Goal: Task Accomplishment & Management: Manage account settings

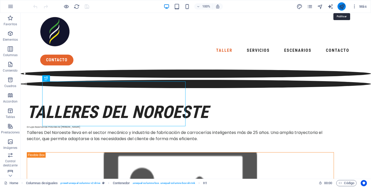
click at [342, 5] on icon "publish" at bounding box center [342, 7] width 6 height 6
click at [354, 6] on icon "button" at bounding box center [354, 6] width 5 height 5
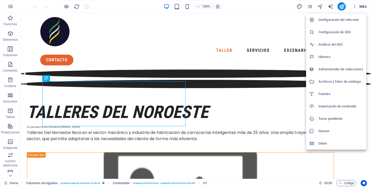
click at [342, 22] on h6 "Configuración del sitio web" at bounding box center [341, 20] width 45 height 6
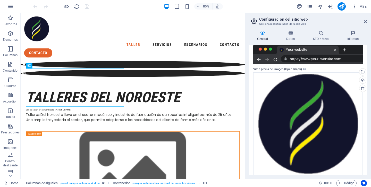
scroll to position [124, 0]
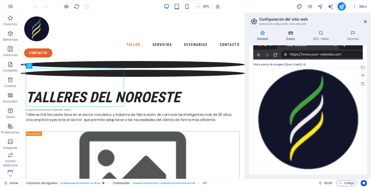
click at [289, 34] on icon at bounding box center [290, 32] width 25 height 5
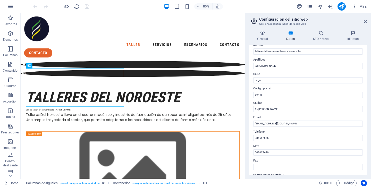
scroll to position [0, 0]
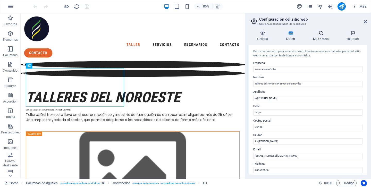
click at [321, 34] on icon at bounding box center [321, 32] width 32 height 5
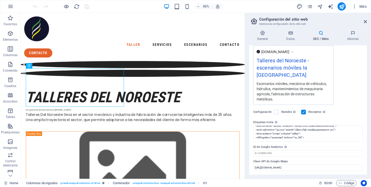
scroll to position [143, 0]
click at [365, 22] on icon at bounding box center [365, 22] width 3 height 4
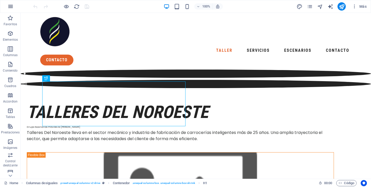
click at [12, 9] on icon "button" at bounding box center [10, 6] width 6 height 6
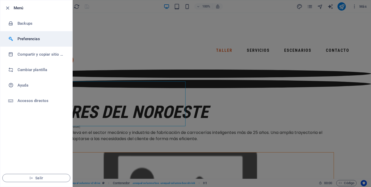
click at [24, 39] on h6 "Preferencias" at bounding box center [42, 39] width 48 height 6
select select "es"
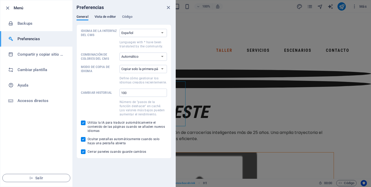
click at [101, 18] on span "Vista de editor" at bounding box center [105, 17] width 21 height 7
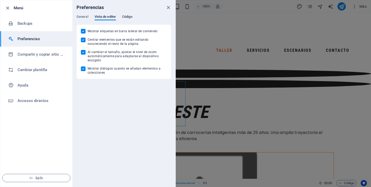
click at [130, 17] on span "Código" at bounding box center [127, 17] width 10 height 7
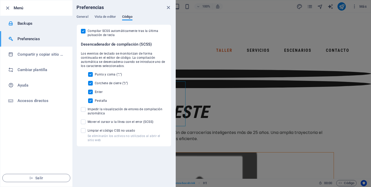
click at [12, 23] on icon at bounding box center [10, 23] width 5 height 5
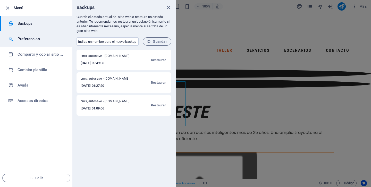
click at [20, 43] on li "Preferencias" at bounding box center [36, 38] width 72 height 15
select select "es"
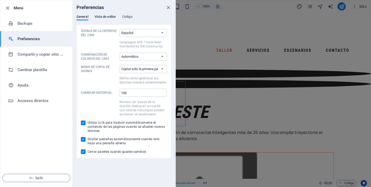
click at [100, 18] on span "Vista de editor" at bounding box center [105, 17] width 21 height 7
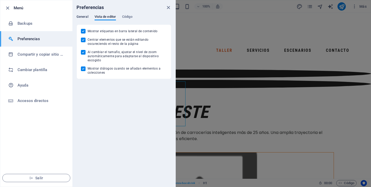
click at [85, 17] on span "General" at bounding box center [83, 17] width 12 height 7
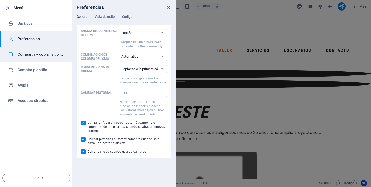
click at [27, 59] on li "Compartir y copiar sitio web" at bounding box center [36, 54] width 72 height 15
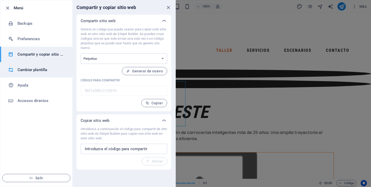
click at [41, 68] on h6 "Cambiar plantilla" at bounding box center [42, 70] width 48 height 6
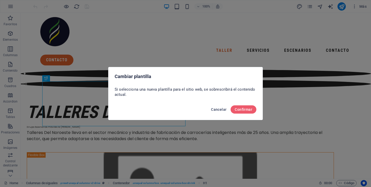
click at [215, 111] on span "Cancelar" at bounding box center [218, 110] width 15 height 4
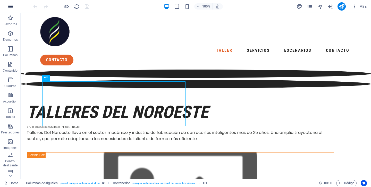
click at [8, 6] on icon "button" at bounding box center [10, 6] width 6 height 6
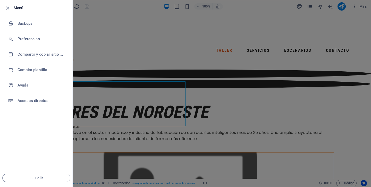
click at [147, 55] on div at bounding box center [185, 93] width 371 height 187
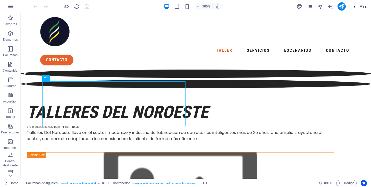
click at [355, 7] on icon "button" at bounding box center [354, 6] width 5 height 5
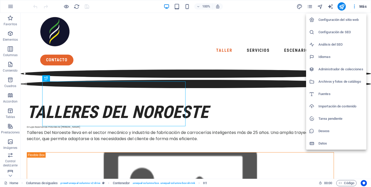
click at [323, 142] on h6 "Datos" at bounding box center [341, 144] width 45 height 6
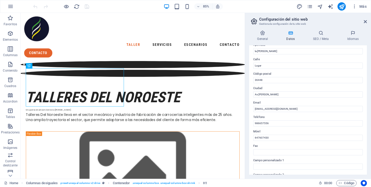
scroll to position [46, 0]
click at [353, 9] on icon "button" at bounding box center [354, 6] width 5 height 5
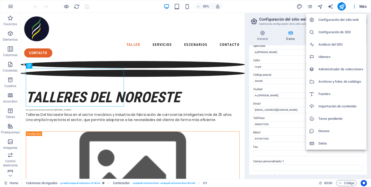
click at [331, 69] on h6 "Administrador de colecciones" at bounding box center [341, 69] width 45 height 6
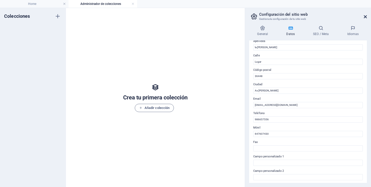
click at [367, 17] on icon at bounding box center [365, 17] width 3 height 4
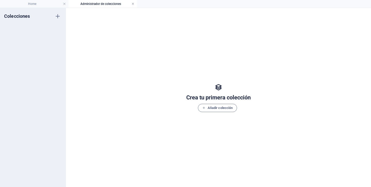
click at [134, 5] on link at bounding box center [133, 4] width 3 height 5
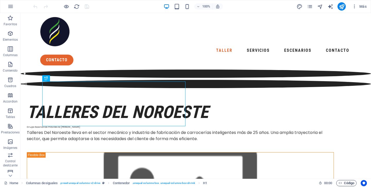
click at [347, 185] on span "Código" at bounding box center [347, 183] width 16 height 6
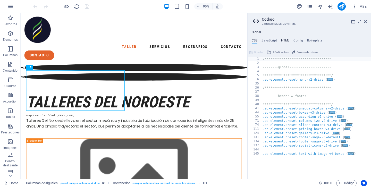
click at [283, 40] on h4 "HTML" at bounding box center [285, 42] width 9 height 6
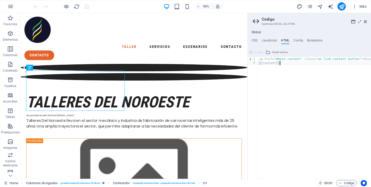
click at [287, 70] on div "< a href = "#main-content" class = "wv-link-content button" > Skip to main cont…" at bounding box center [334, 122] width 152 height 130
type textarea "{{content}}"
click at [281, 84] on div "< a href = "#main-content" class = "wv-link-content button" > Skip to main cont…" at bounding box center [334, 122] width 152 height 130
click at [360, 21] on icon at bounding box center [360, 22] width 0 height 4
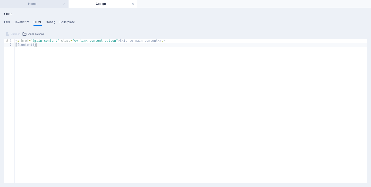
click at [48, 6] on h4 "Home" at bounding box center [34, 4] width 69 height 6
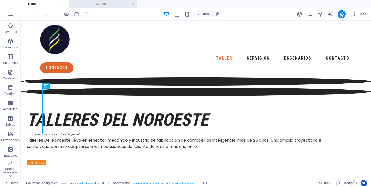
click at [86, 7] on li "Código" at bounding box center [103, 4] width 69 height 8
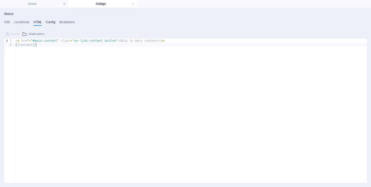
click at [48, 23] on h4 "Config" at bounding box center [51, 23] width 10 height 6
type textarea "$color-background: #ffffff;"
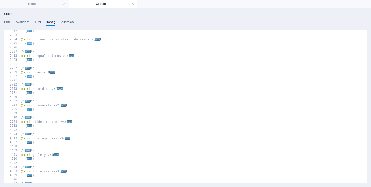
scroll to position [206, 0]
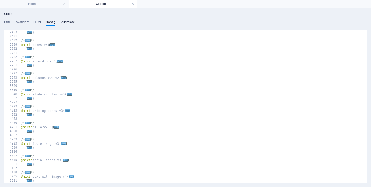
click at [63, 22] on h4 "Boilerplate" at bounding box center [67, 23] width 15 height 6
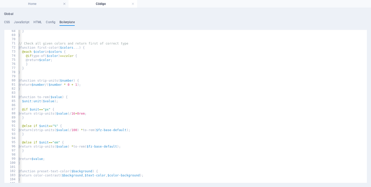
scroll to position [137, 0]
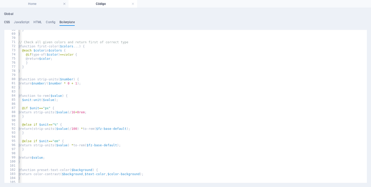
click at [7, 22] on h4 "CSS" at bounding box center [7, 23] width 6 height 6
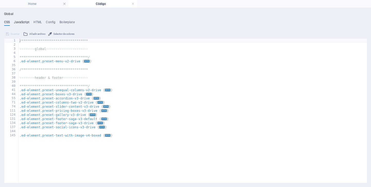
click at [21, 24] on h4 "JavaScript" at bounding box center [21, 23] width 15 height 6
type textarea "/* JS for preset "Menu V2" */"
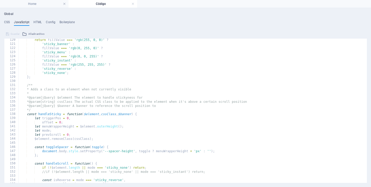
scroll to position [496, 0]
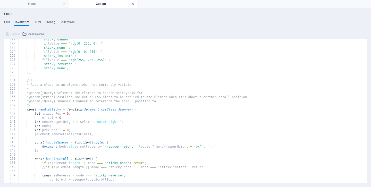
click at [134, 5] on link at bounding box center [133, 4] width 3 height 5
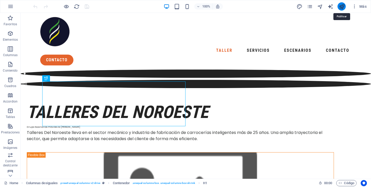
click at [341, 7] on icon "publish" at bounding box center [342, 7] width 6 height 6
click at [342, 9] on button "publish" at bounding box center [342, 6] width 8 height 8
click at [354, 7] on icon "button" at bounding box center [354, 6] width 5 height 5
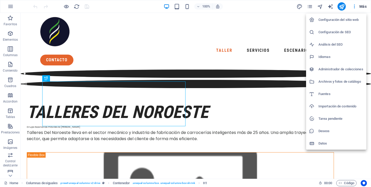
click at [344, 47] on h6 "Análisis del SEO" at bounding box center [341, 45] width 45 height 6
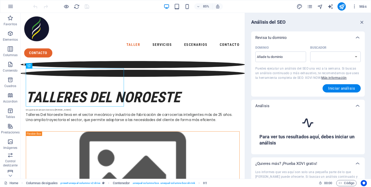
select select "google.com"
click at [288, 60] on input "Dominio ​" at bounding box center [281, 57] width 51 height 8
type input "[DOMAIN_NAME]"
select select "google.es"
click at [329, 88] on span "Iniciar análisis" at bounding box center [342, 88] width 27 height 4
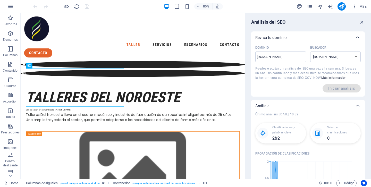
click at [356, 39] on icon at bounding box center [358, 38] width 6 height 6
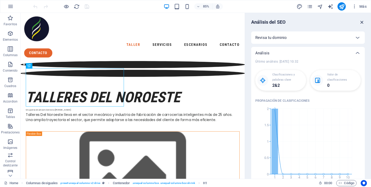
click at [361, 23] on icon "button" at bounding box center [362, 22] width 6 height 6
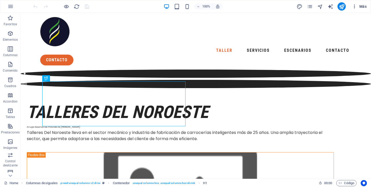
click at [354, 7] on icon "button" at bounding box center [354, 6] width 5 height 5
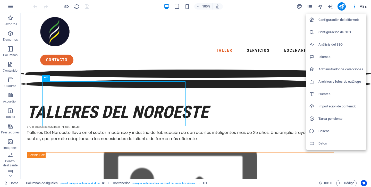
drag, startPoint x: 339, startPoint y: 47, endPoint x: 340, endPoint y: 53, distance: 6.7
click at [339, 54] on ul "Configuración del sitio web Configuración de SEO Análisis del SEO Idiomas Admin…" at bounding box center [336, 82] width 60 height 136
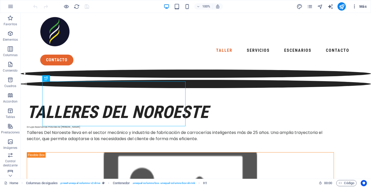
click at [355, 6] on icon "button" at bounding box center [354, 6] width 5 height 5
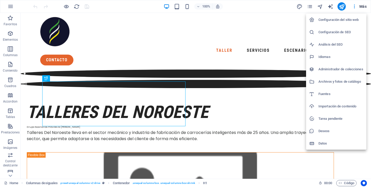
click at [344, 34] on h6 "Configuración de SEO" at bounding box center [341, 32] width 45 height 6
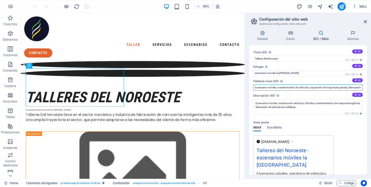
click at [277, 88] on input "Escenarios móviles, mantenimiento de vehículos, reparación de maquinaria pesada…" at bounding box center [308, 88] width 110 height 6
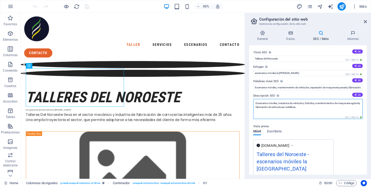
click at [278, 103] on textarea "Escenarios móviles, mecánica de vehículos, hidrulica, mantenimientos de maquina…" at bounding box center [308, 109] width 110 height 20
click at [288, 117] on textarea "Escenarios móviles galicia, mecánica de vehículos, hidrulica, mantenimientos de…" at bounding box center [308, 109] width 110 height 20
click at [328, 106] on textarea "Escenarios móviles galicia, mecánica de vehículos, hidrulica, mantenimientos de…" at bounding box center [308, 109] width 110 height 20
type textarea "Escenarios móviles galicia, mecánica de vehículos, hidrulica, mantenimientos de…"
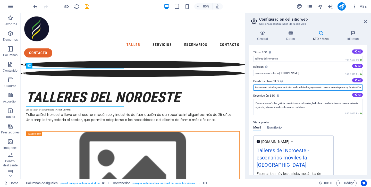
click at [277, 88] on input "Escenarios móviles, mantenimiento de vehículos, reparación de maquinaria pesada…" at bounding box center [308, 88] width 110 height 6
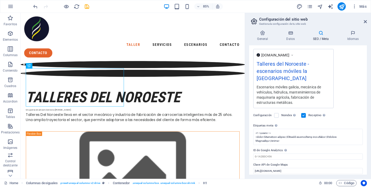
scroll to position [90, 0]
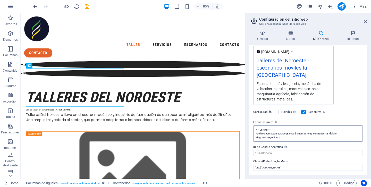
type input "Escenarios móviles galicia, mantenimiento de vehículos, reparación de maquinari…"
click at [286, 134] on textarea "Etiquetas meta Introduce aquí el código HTML que se incluirá en las etiquetas d…" at bounding box center [308, 134] width 110 height 16
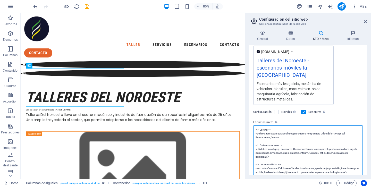
drag, startPoint x: 294, startPoint y: 133, endPoint x: 263, endPoint y: 134, distance: 30.9
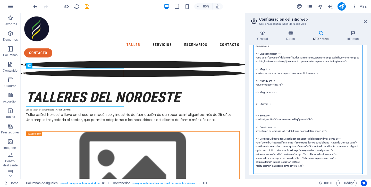
scroll to position [233, 0]
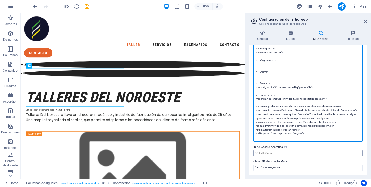
type textarea "<!-- Loremi --> <dolor>Sitametcon adipisc elitsed| Doeiusmo temporincid utla et…"
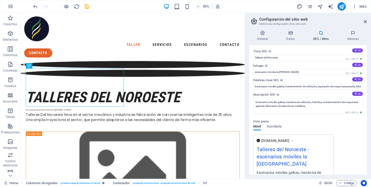
scroll to position [0, 0]
click at [262, 38] on h4 "General" at bounding box center [263, 35] width 29 height 11
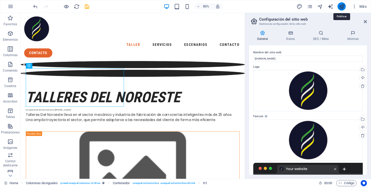
click at [340, 6] on icon "publish" at bounding box center [342, 7] width 6 height 6
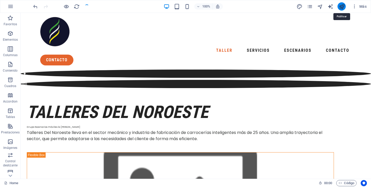
click at [340, 6] on icon "publish" at bounding box center [342, 7] width 6 height 6
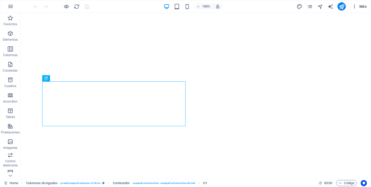
click at [353, 6] on icon "button" at bounding box center [354, 6] width 5 height 5
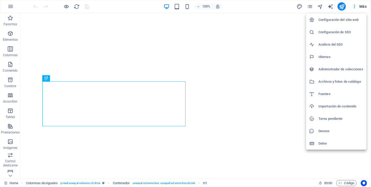
click at [338, 36] on li "Configuración de SEO" at bounding box center [336, 32] width 60 height 12
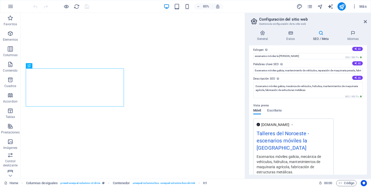
scroll to position [17, 0]
click at [255, 71] on input "Escenarios móviles galicia, mantenimiento de vehículos, reparación de maquinari…" at bounding box center [308, 70] width 110 height 6
click at [265, 71] on input "Alquiler Escenarios móviles galicia, mantenimiento de vehículos, reparación de …" at bounding box center [308, 70] width 110 height 6
click at [286, 71] on input "Alquiler escenarios móviles [GEOGRAPHIC_DATA], mantenimiento de vehículos, repa…" at bounding box center [308, 70] width 110 height 6
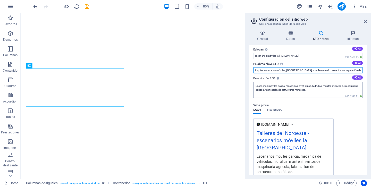
type input "Alquiler escenarios móviles, [GEOGRAPHIC_DATA], mantenimiento de vehículos, rep…"
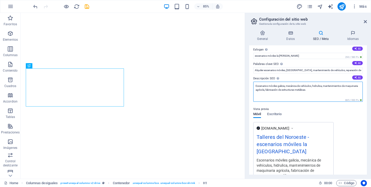
click at [258, 85] on textarea "Escenarios móviles galicia, mecánica de vehículos, hidrulica, mantenimientos de…" at bounding box center [308, 92] width 110 height 20
click at [257, 85] on textarea "Escenarios móviles galicia, mecánica de vehículos, hidrulica, mantenimientos de…" at bounding box center [308, 92] width 110 height 20
drag, startPoint x: 257, startPoint y: 85, endPoint x: 252, endPoint y: 85, distance: 4.9
click at [252, 85] on div "Título SEO El título de tu sitio web. Elige algo que destaque en los resultados…" at bounding box center [308, 109] width 118 height 129
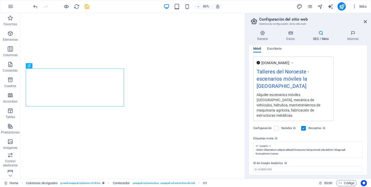
scroll to position [94, 0]
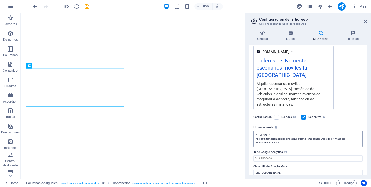
type textarea "Alquiler escenarios móviles [GEOGRAPHIC_DATA], mecánica de vehículos, hidrulica…"
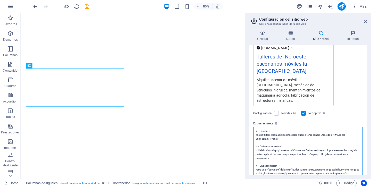
scroll to position [90, 0]
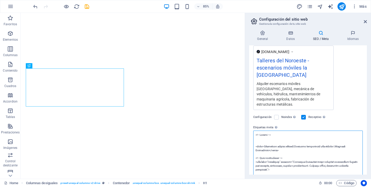
paste textarea "alquiler de escenarios móviles [ciudad/región]"
drag, startPoint x: 255, startPoint y: 134, endPoint x: 290, endPoint y: 134, distance: 35.3
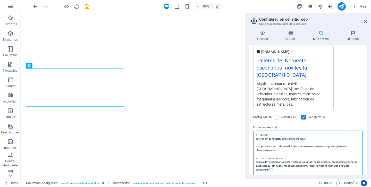
drag, startPoint x: 263, startPoint y: 141, endPoint x: 293, endPoint y: 141, distance: 30.2
paste textarea "alquiler de escenarios móviles"
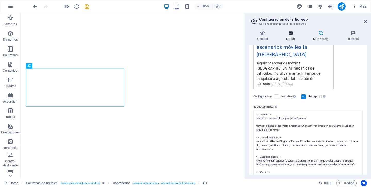
type textarea "<!-- Título --> <title>alquiler de escenarios móviles| Alquiler profesional par…"
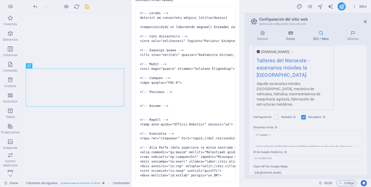
click at [292, 40] on body "escenarios móviles Home Favoritos Elementos Columnas Contenido Cuadros Accordio…" at bounding box center [185, 93] width 371 height 187
click at [290, 36] on div "HTML no válido El siguiente código HTML que has introducido en el campo de etiq…" at bounding box center [185, 93] width 371 height 187
click at [320, 34] on div "HTML no válido El siguiente código HTML que has introducido en el campo de etiq…" at bounding box center [185, 93] width 371 height 187
click at [271, 34] on div "HTML no válido El siguiente código HTML que has introducido en el campo de etiq…" at bounding box center [185, 93] width 371 height 187
click at [106, 159] on div "HTML no válido El siguiente código HTML que has introducido en el campo de etiq…" at bounding box center [185, 93] width 371 height 187
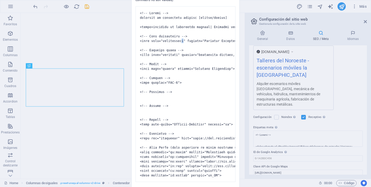
click at [106, 159] on div "HTML no válido El siguiente código HTML que has introducido en el campo de etiq…" at bounding box center [185, 93] width 371 height 187
click at [178, 85] on pre at bounding box center [186, 94] width 100 height 176
drag, startPoint x: 228, startPoint y: 17, endPoint x: 134, endPoint y: 16, distance: 93.3
click at [134, 16] on div "El siguiente código HTML que has introducido en el campo de etiquetas meta no e…" at bounding box center [186, 90] width 108 height 211
click at [315, 16] on div "HTML no válido El siguiente código HTML que has introducido en el campo de etiq…" at bounding box center [185, 93] width 371 height 187
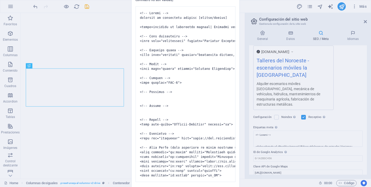
click at [366, 20] on div "HTML no válido El siguiente código HTML que has introducido en el campo de etiq…" at bounding box center [185, 93] width 371 height 187
click at [53, 15] on div "HTML no válido El siguiente código HTML que has introducido en el campo de etiq…" at bounding box center [185, 93] width 371 height 187
click at [90, 65] on div "HTML no válido El siguiente código HTML que has introducido en el campo de etiq…" at bounding box center [185, 93] width 371 height 187
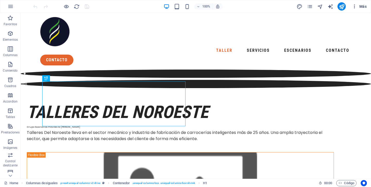
click at [355, 7] on icon "button" at bounding box center [354, 6] width 5 height 5
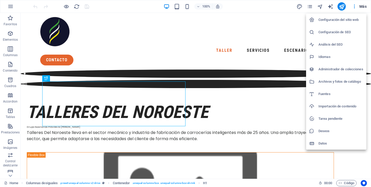
click at [321, 33] on h6 "Configuración de SEO" at bounding box center [341, 32] width 45 height 6
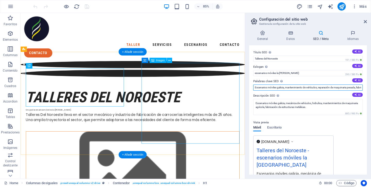
drag, startPoint x: 277, startPoint y: 100, endPoint x: 273, endPoint y: 101, distance: 4.2
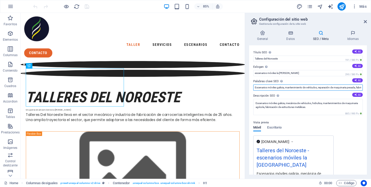
click at [257, 85] on input "Escenarios móviles galicia, mantenimiento de vehículos, reparación de maquinari…" at bounding box center [308, 88] width 110 height 6
type input "Alquiler escenarios móviles [GEOGRAPHIC_DATA], mantenimiento de vehículos, repa…"
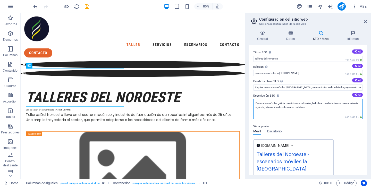
drag, startPoint x: 258, startPoint y: 103, endPoint x: 255, endPoint y: 103, distance: 3.4
click at [255, 103] on textarea "Escenarios móviles galicia, mecánica de vehículos, hidrulica, mantenimientos de…" at bounding box center [308, 109] width 110 height 20
drag, startPoint x: 258, startPoint y: 104, endPoint x: 254, endPoint y: 104, distance: 3.6
click at [254, 104] on textarea "Escenarios móviles galicia, mecánica de vehículos, hidrulica, mantenimientos de…" at bounding box center [308, 109] width 110 height 20
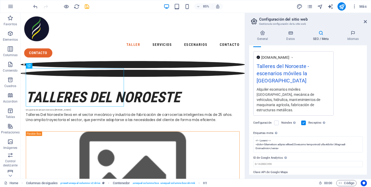
scroll to position [94, 0]
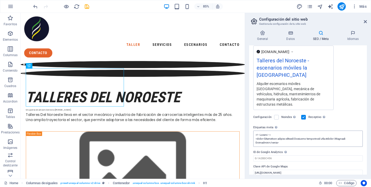
type textarea "Alquiler escenarios móviles [GEOGRAPHIC_DATA], mecánica de vehículos, hidrulica…"
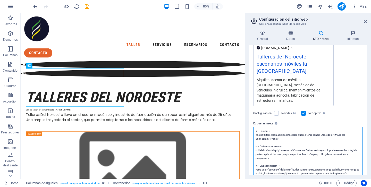
scroll to position [90, 0]
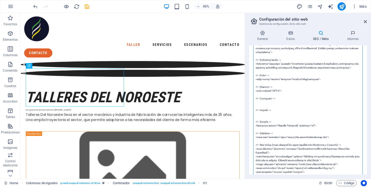
scroll to position [233, 0]
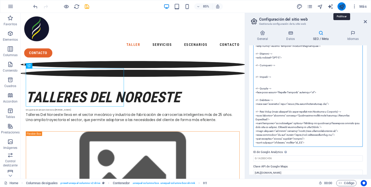
type textarea "<!-- Título --> <title>Alquiler escenarios móviles galicia| Alquiler profesiona…"
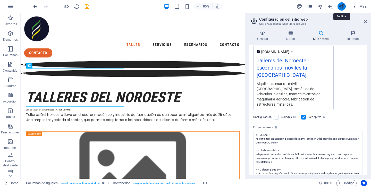
click at [340, 7] on icon "publish" at bounding box center [342, 7] width 6 height 6
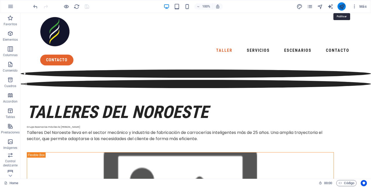
click at [340, 7] on icon "publish" at bounding box center [342, 7] width 6 height 6
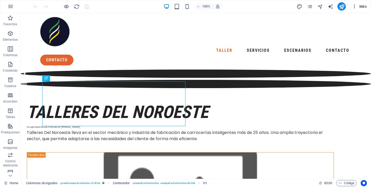
click at [356, 7] on icon "button" at bounding box center [354, 6] width 5 height 5
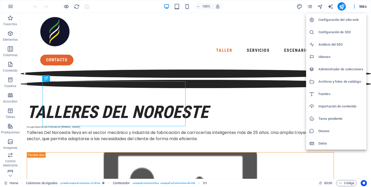
drag, startPoint x: 330, startPoint y: 43, endPoint x: 326, endPoint y: 30, distance: 13.7
click at [326, 30] on ul "Configuración del sitio web Configuración de SEO Análisis del SEO Idiomas Admin…" at bounding box center [336, 82] width 60 height 136
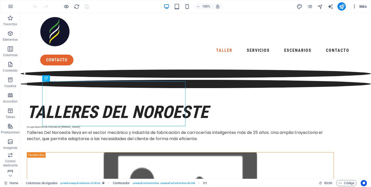
click at [356, 7] on icon "button" at bounding box center [354, 6] width 5 height 5
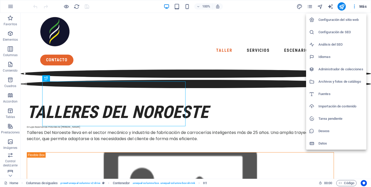
click at [337, 35] on li "Configuración de SEO" at bounding box center [336, 32] width 60 height 12
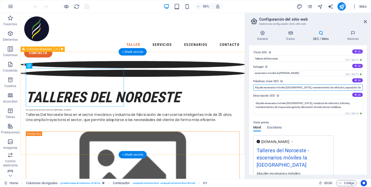
drag, startPoint x: 307, startPoint y: 100, endPoint x: 281, endPoint y: 98, distance: 26.1
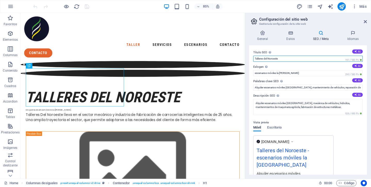
click at [256, 59] on input "Talleres del Noroeste" at bounding box center [308, 59] width 110 height 6
paste input "alquiler de escenarios móviles"
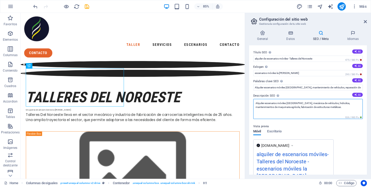
click at [309, 99] on textarea "Alquiler escenarios móviles [GEOGRAPHIC_DATA], mecánica de vehículos, hidrulica…" at bounding box center [308, 109] width 110 height 20
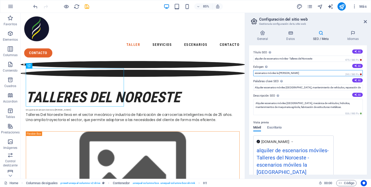
click at [299, 71] on input "escenarios móviles la [PERSON_NAME]" at bounding box center [308, 73] width 110 height 6
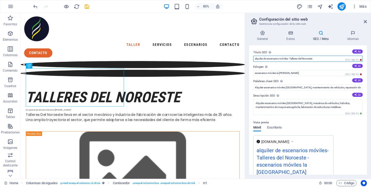
click at [291, 61] on input "alquiler de escenarios móviles- Talleres del Noroeste" at bounding box center [308, 59] width 110 height 6
click at [290, 61] on input "alquiler de escenarios móviles-Talleres del Noroeste" at bounding box center [308, 59] width 110 height 6
click at [253, 59] on input "alquiler de escenarios móviles -Talleres del Noroeste" at bounding box center [308, 59] width 110 height 6
type input "Alquiler de escenarios móviles -Talleres del Noroeste"
click at [289, 34] on icon at bounding box center [290, 32] width 25 height 5
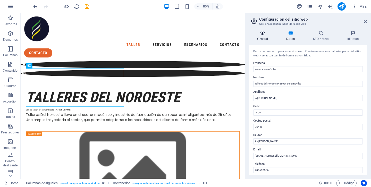
click at [262, 37] on h4 "General" at bounding box center [263, 35] width 29 height 11
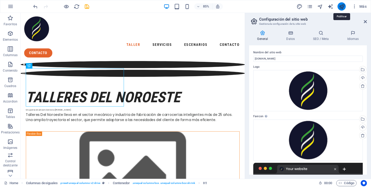
click at [341, 6] on icon "publish" at bounding box center [342, 7] width 6 height 6
